Goal: Task Accomplishment & Management: Complete application form

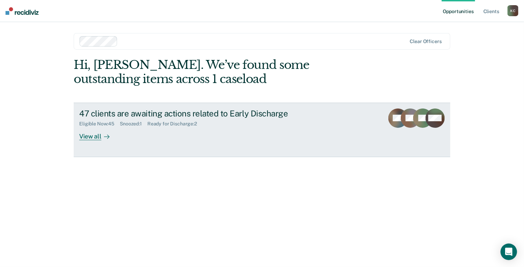
click at [78, 132] on link "47 clients are awaiting actions related to Early Discharge Eligible Now : 45 Sn…" at bounding box center [262, 130] width 376 height 54
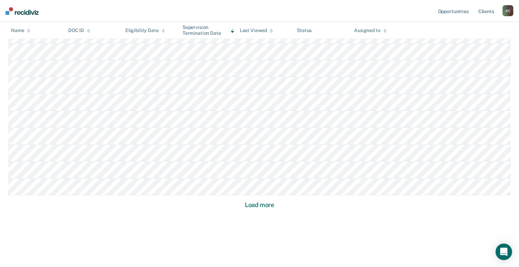
scroll to position [442, 0]
click at [255, 203] on button "Load more" at bounding box center [259, 203] width 33 height 8
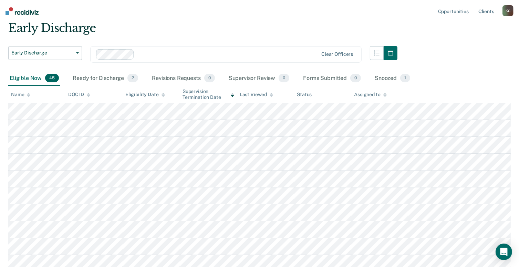
scroll to position [0, 0]
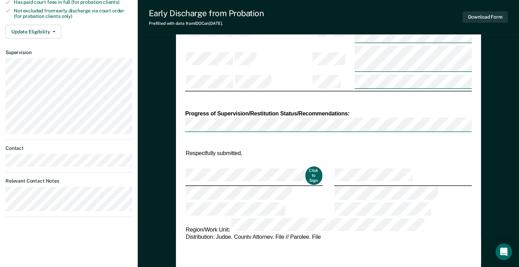
scroll to position [275, 0]
click at [308, 166] on button "Click to Sign" at bounding box center [313, 175] width 17 height 19
type textarea "x"
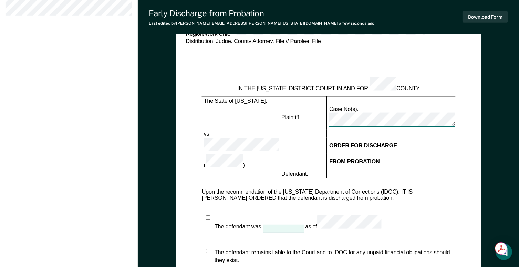
scroll to position [470, 0]
click at [273, 225] on div at bounding box center [282, 228] width 41 height 7
click at [326, 216] on div "The defendant was as of The defendant remains liable to the Court and to IDOC f…" at bounding box center [328, 271] width 254 height 111
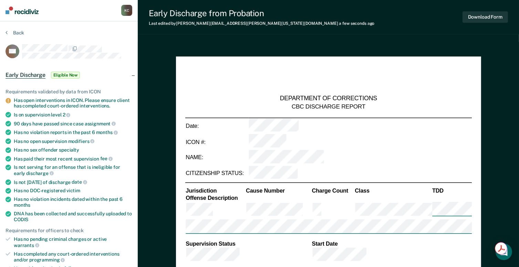
scroll to position [0, 0]
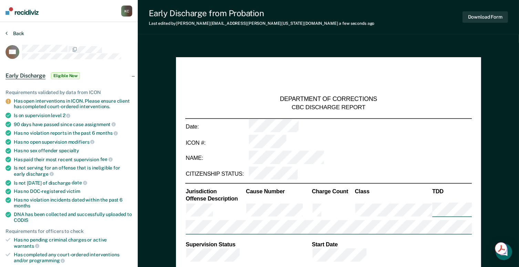
click at [14, 34] on button "Back" at bounding box center [15, 33] width 19 height 6
